Goal: Find specific page/section: Find specific page/section

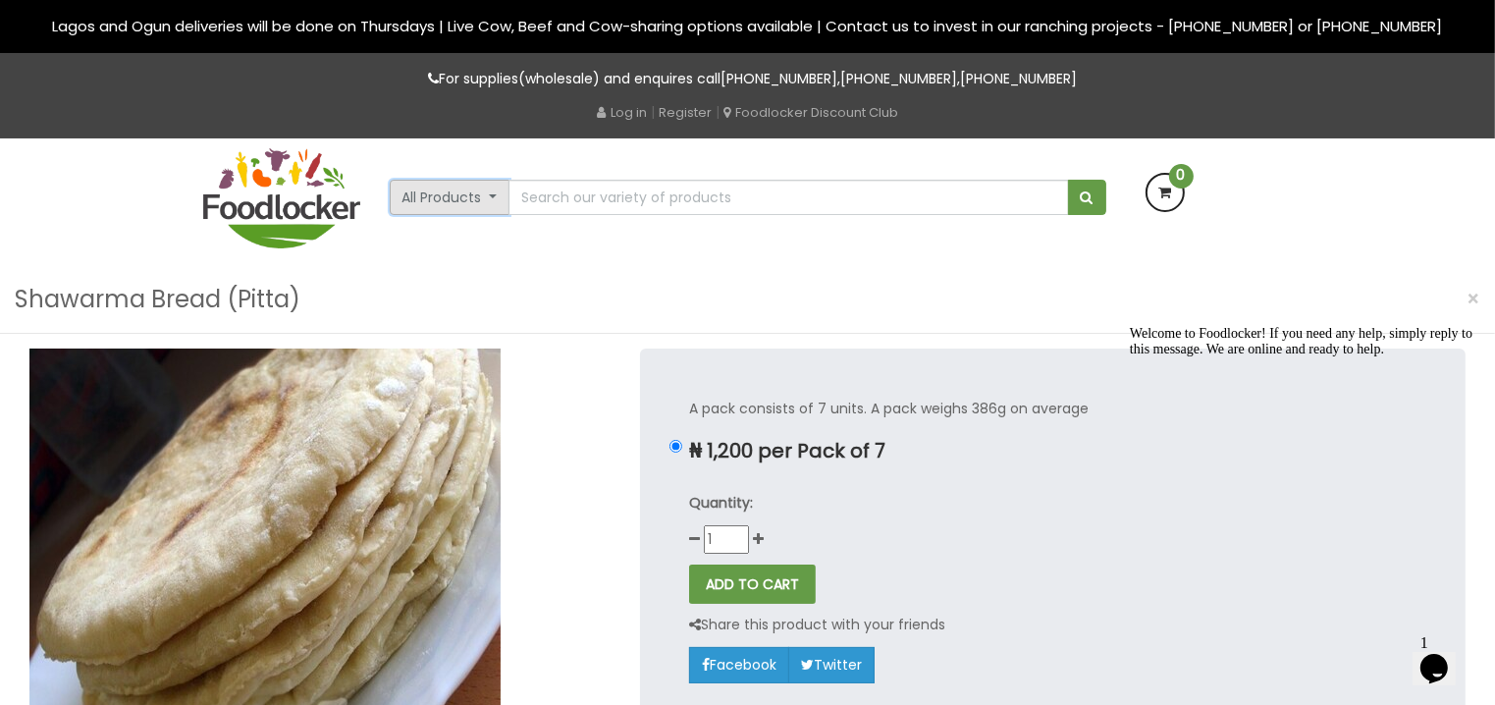
click at [467, 200] on button "All Products" at bounding box center [450, 197] width 121 height 35
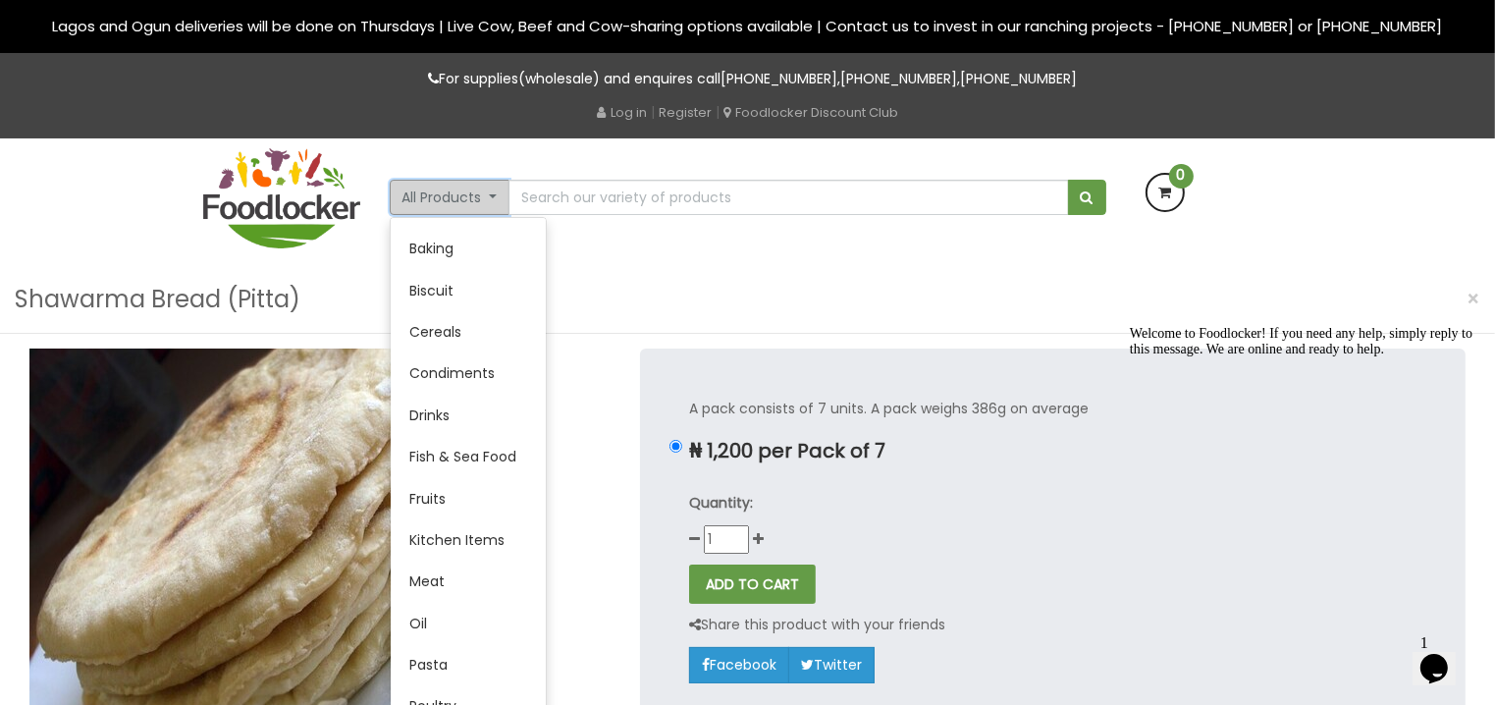
scroll to position [79, 0]
click at [432, 505] on link "Fruits" at bounding box center [468, 497] width 155 height 41
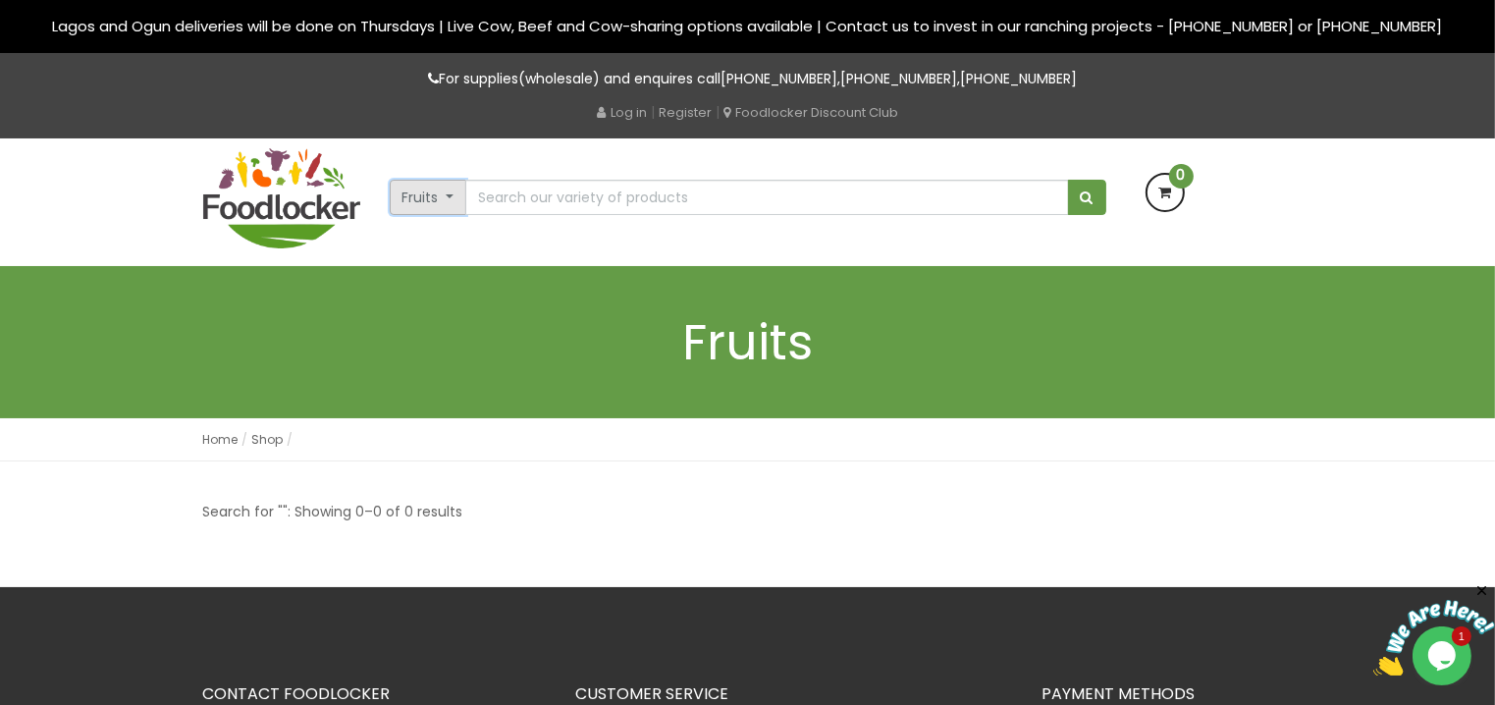
click at [453, 195] on button "Fruits" at bounding box center [429, 197] width 78 height 35
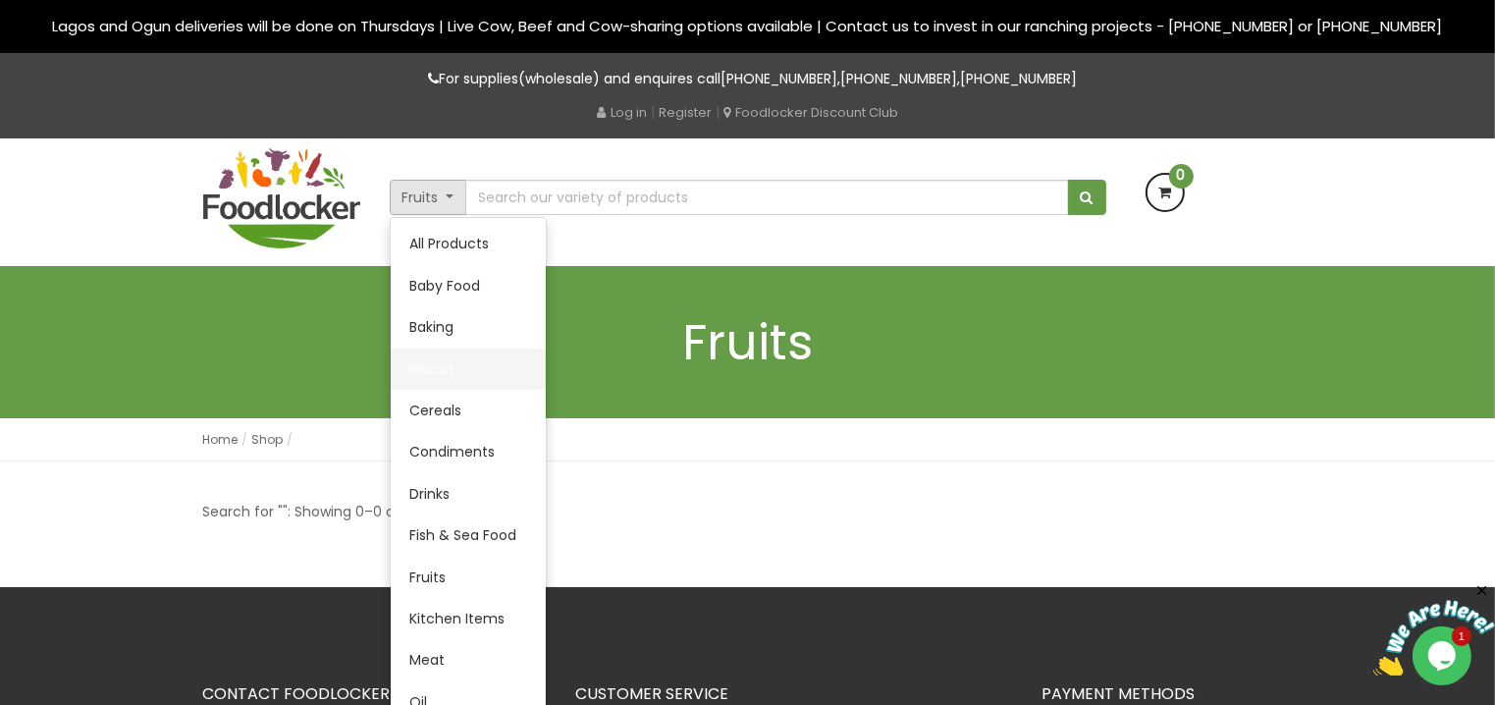
click at [440, 382] on link "Biscuit" at bounding box center [468, 368] width 155 height 41
